Goal: Navigation & Orientation: Find specific page/section

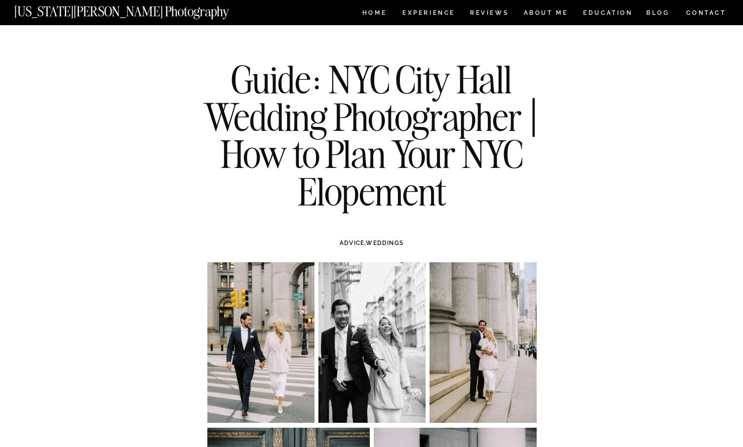
click at [695, 12] on nav "CONTACT" at bounding box center [706, 12] width 41 height 11
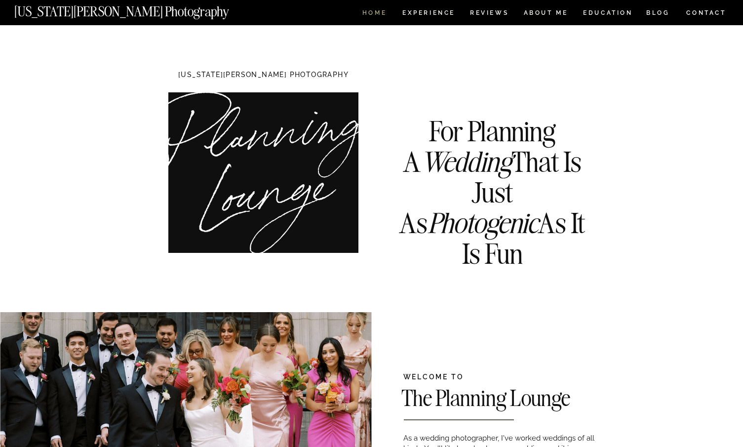
click at [373, 12] on nav "HOME" at bounding box center [374, 14] width 28 height 8
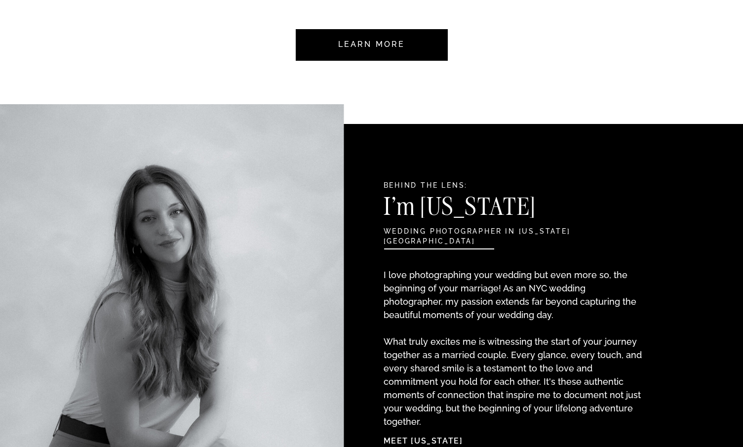
scroll to position [1093, 0]
